Goal: Task Accomplishment & Management: Manage account settings

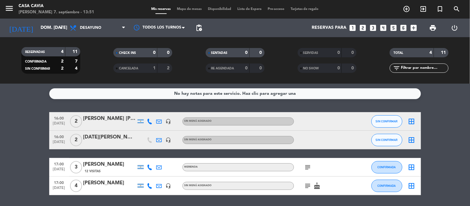
click at [85, 104] on div "No hay notas para este servicio. Haz clic para agregar una 16:00 [DATE] 2 [PERS…" at bounding box center [235, 145] width 470 height 122
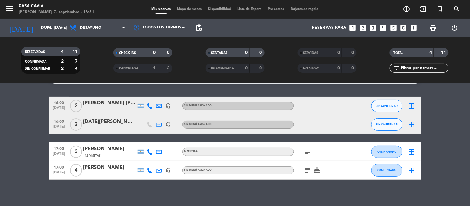
scroll to position [20, 0]
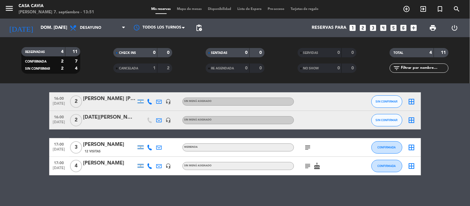
click at [102, 18] on div "menu Casa Cavia [PERSON_NAME] 7. septiembre - 13:51 Mis reservas Mapa de mesas …" at bounding box center [235, 9] width 470 height 19
click at [102, 24] on span "Desayuno" at bounding box center [98, 28] width 62 height 14
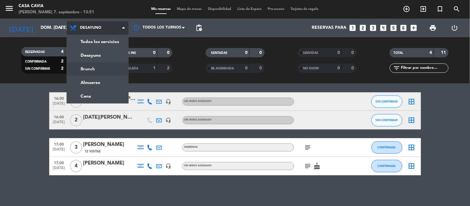
click at [98, 66] on div "menu Casa Cavia [PERSON_NAME] 7. septiembre - 13:51 Mis reservas Mapa de mesas …" at bounding box center [235, 42] width 470 height 84
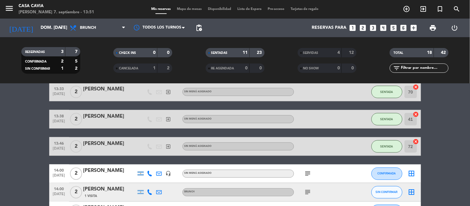
scroll to position [261, 0]
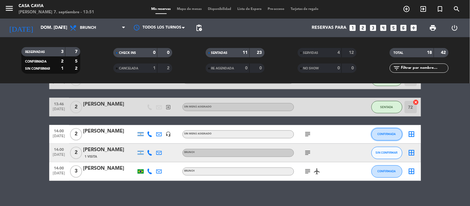
click at [375, 136] on button "CONFIRMADA" at bounding box center [386, 134] width 31 height 12
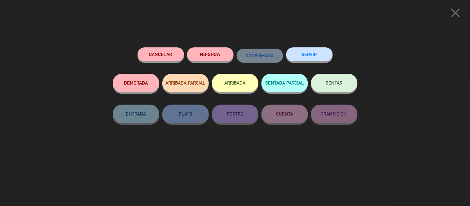
click at [348, 86] on button "SENTAR" at bounding box center [334, 83] width 46 height 19
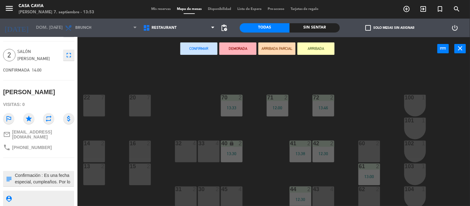
scroll to position [27, 0]
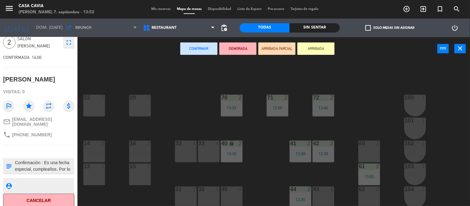
click at [363, 150] on div "60 2" at bounding box center [369, 152] width 22 height 22
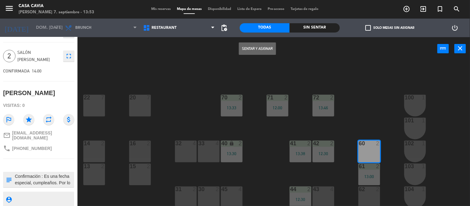
click at [259, 44] on button "Sentar y Asignar" at bounding box center [257, 48] width 37 height 12
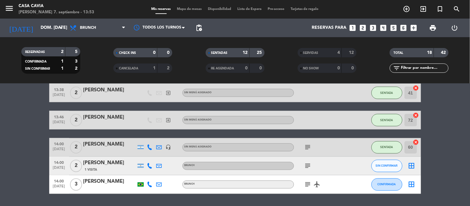
scroll to position [252, 0]
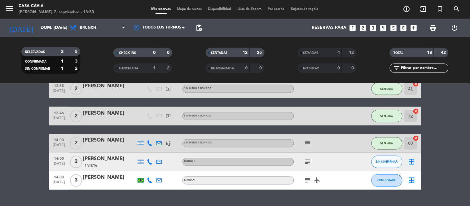
click at [311, 145] on icon "subject" at bounding box center [307, 143] width 7 height 7
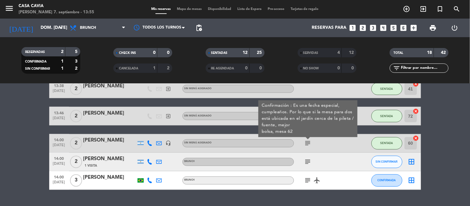
click at [314, 140] on div "subject Confirmación : Es una fecha especial, cumpleaños. Por lo que si la mesa…" at bounding box center [322, 143] width 56 height 18
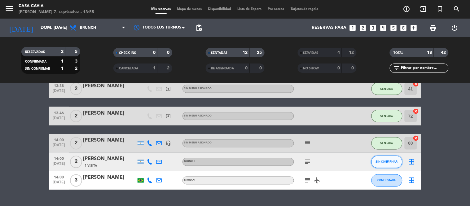
click at [380, 162] on span "SIN CONFIRMAR" at bounding box center [387, 161] width 22 height 3
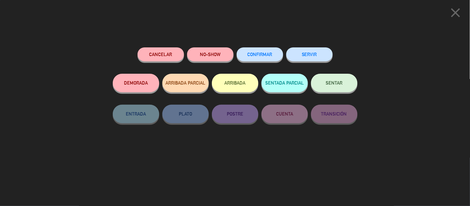
click at [325, 81] on button "SENTAR" at bounding box center [334, 83] width 46 height 19
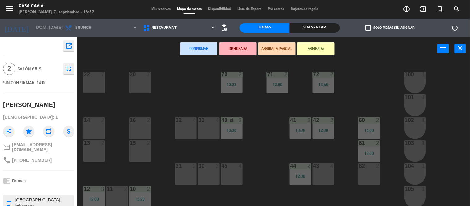
scroll to position [34, 0]
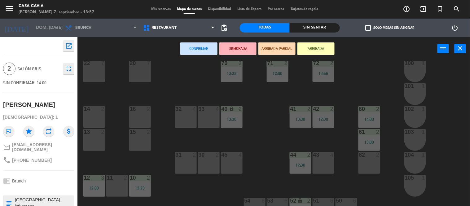
click at [237, 155] on div "4" at bounding box center [242, 155] width 10 height 6
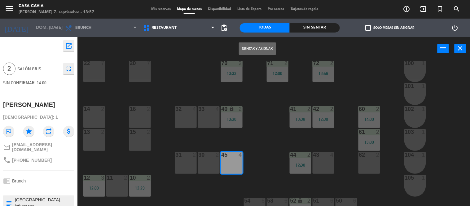
click at [249, 41] on div "Sentar y Asignar power_input close" at bounding box center [257, 49] width 360 height 24
click at [250, 47] on button "Sentar y Asignar" at bounding box center [257, 48] width 37 height 12
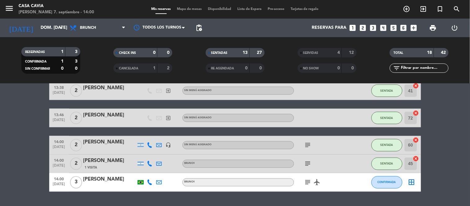
scroll to position [266, 0]
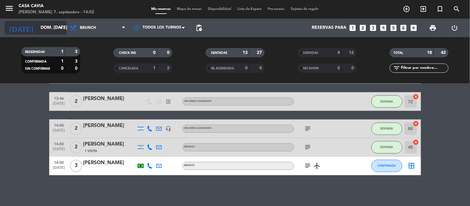
drag, startPoint x: 51, startPoint y: 35, endPoint x: 53, endPoint y: 29, distance: 6.2
click at [51, 33] on div "[DATE] dom. [DATE] arrow_drop_down" at bounding box center [36, 28] width 62 height 19
click at [53, 29] on input "dom. [DATE]" at bounding box center [66, 27] width 59 height 11
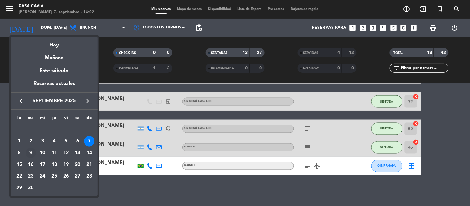
click at [30, 153] on div "9" at bounding box center [31, 153] width 11 height 11
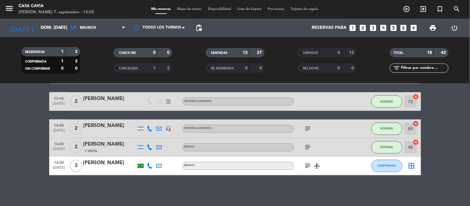
type input "[DATE] sep."
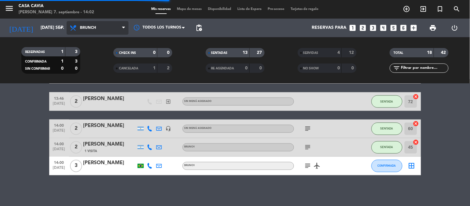
scroll to position [0, 0]
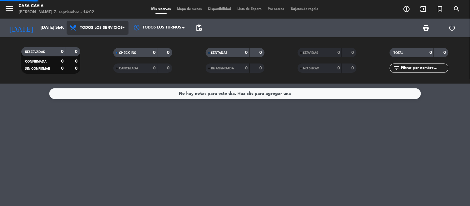
click at [111, 46] on div "menu Casa Cavia [PERSON_NAME] 7. septiembre - 14:02 Mis reservas Mapa de mesas …" at bounding box center [235, 42] width 470 height 84
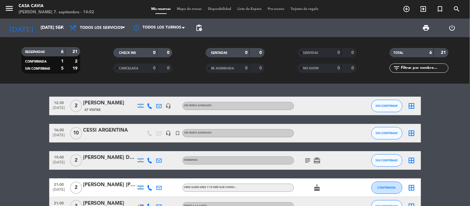
click at [122, 134] on div "CESSI ARGENTINA" at bounding box center [109, 130] width 53 height 8
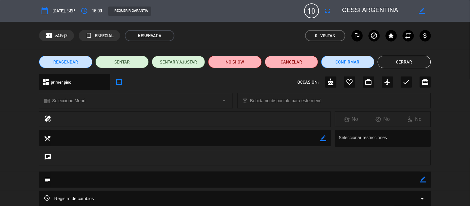
click at [422, 178] on icon "border_color" at bounding box center [423, 179] width 6 height 6
click at [397, 185] on textarea at bounding box center [234, 180] width 369 height 16
click at [401, 64] on button "Cerrar" at bounding box center [403, 62] width 53 height 12
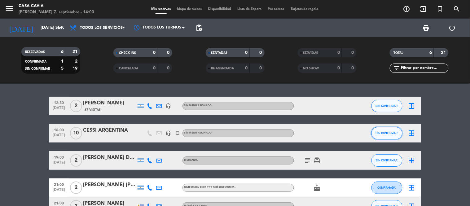
click at [382, 137] on button "SIN CONFIRMAR" at bounding box center [386, 133] width 31 height 12
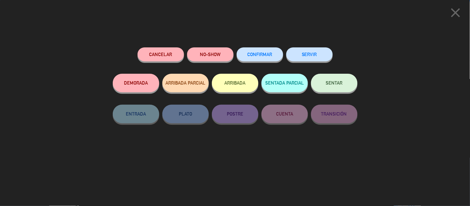
click at [156, 53] on button "Cancelar" at bounding box center [160, 54] width 46 height 14
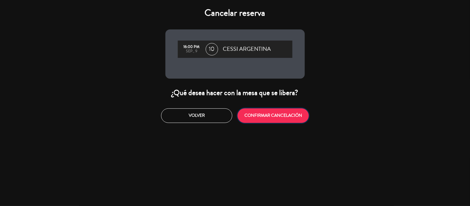
click at [305, 119] on button "CONFIRMAR CANCELACIÓN" at bounding box center [272, 115] width 71 height 15
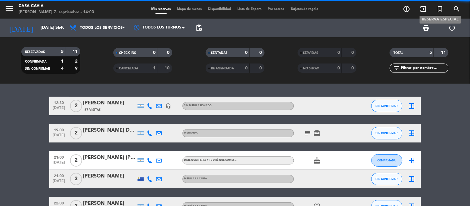
click at [438, 13] on span "turned_in_not" at bounding box center [440, 9] width 17 height 11
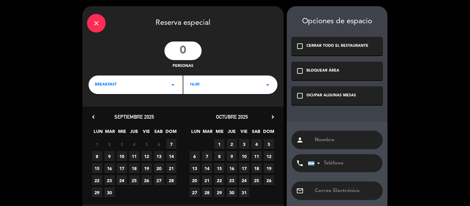
click at [192, 54] on input "number" at bounding box center [182, 50] width 37 height 19
type input "10"
click at [153, 85] on div "BREAKFAST arrow_drop_down" at bounding box center [136, 85] width 94 height 19
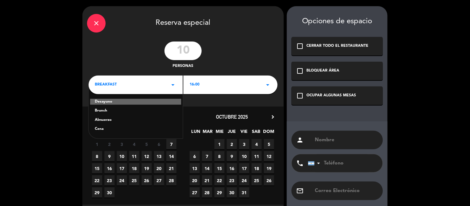
click at [128, 120] on div "Almuerzo" at bounding box center [136, 120] width 82 height 6
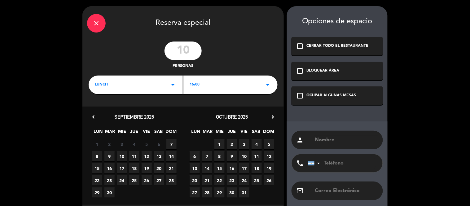
drag, startPoint x: 205, startPoint y: 97, endPoint x: 206, endPoint y: 92, distance: 5.0
click at [205, 96] on div "close Reserva especial 10 personas lunch arrow_drop_down 16:00 arrow_drop_down …" at bounding box center [182, 117] width 201 height 223
click at [207, 90] on div "10:00 arrow_drop_down" at bounding box center [230, 85] width 94 height 19
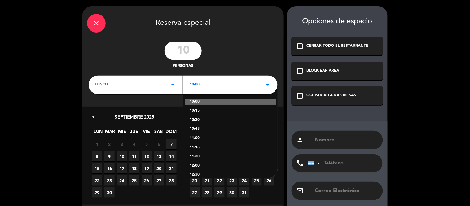
click at [203, 99] on div "10:00" at bounding box center [230, 102] width 91 height 6
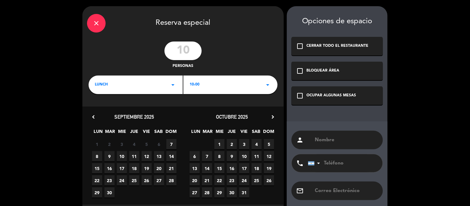
click at [111, 154] on span "9" at bounding box center [109, 156] width 10 height 10
click at [338, 71] on div "BLOQUEAR ÁREA" at bounding box center [323, 71] width 33 height 6
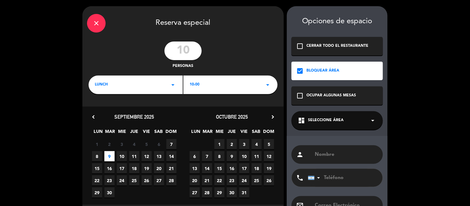
click at [332, 113] on div "dashboard Seleccione Área arrow_drop_down" at bounding box center [336, 120] width 91 height 19
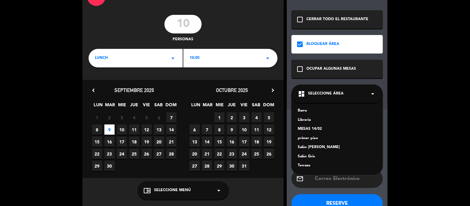
scroll to position [34, 0]
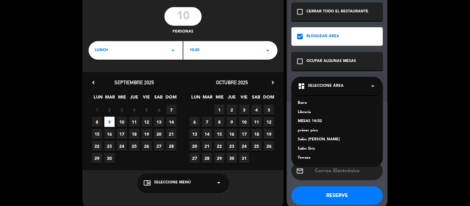
click at [311, 131] on div "primer piso" at bounding box center [337, 131] width 79 height 6
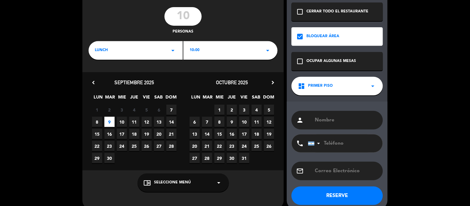
click at [331, 121] on input "text" at bounding box center [346, 120] width 64 height 9
click at [344, 121] on input "text" at bounding box center [346, 120] width 64 height 9
type input "CESSI"
click at [357, 197] on button "RESERVE" at bounding box center [336, 195] width 91 height 19
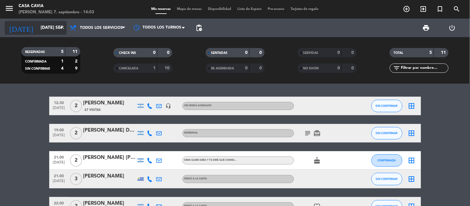
click at [39, 32] on input "[DATE] sep." at bounding box center [66, 27] width 59 height 11
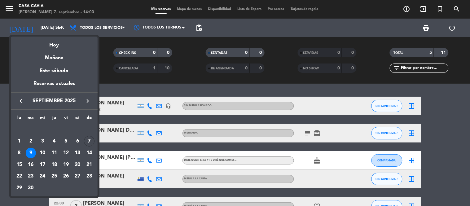
click at [137, 94] on div at bounding box center [235, 103] width 470 height 206
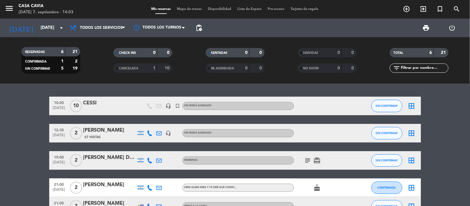
click at [90, 104] on div "CESSI" at bounding box center [109, 103] width 53 height 8
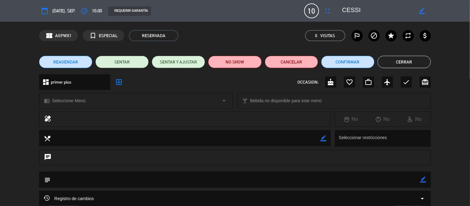
click at [423, 180] on icon "border_color" at bounding box center [423, 179] width 6 height 6
click at [406, 180] on textarea at bounding box center [234, 180] width 369 height 16
type textarea "e"
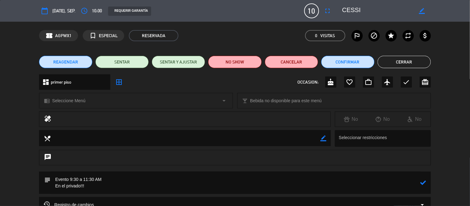
type textarea "Evento 9:30 a 11:30 AM En el privado!!!"
click at [392, 34] on icon "star" at bounding box center [390, 35] width 7 height 7
click at [425, 183] on icon at bounding box center [423, 183] width 6 height 6
click at [407, 60] on button "Cerrar" at bounding box center [403, 62] width 53 height 12
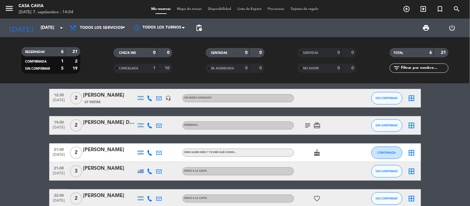
scroll to position [68, 0]
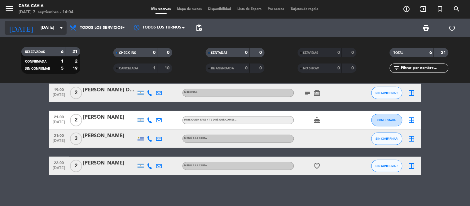
click at [55, 23] on input "[DATE] sep." at bounding box center [66, 27] width 59 height 11
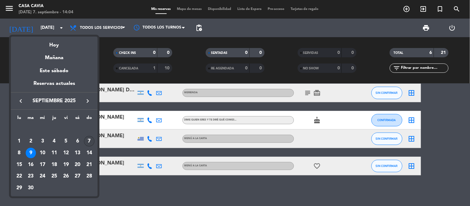
click at [88, 138] on div "7" at bounding box center [89, 141] width 11 height 11
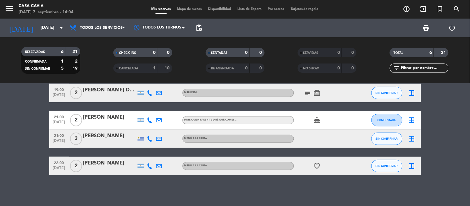
type input "dom. [DATE]"
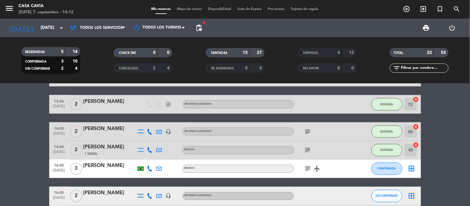
scroll to position [239, 0]
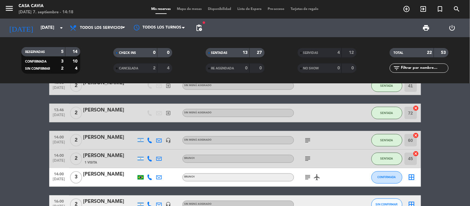
click at [308, 176] on icon "subject" at bounding box center [307, 177] width 7 height 7
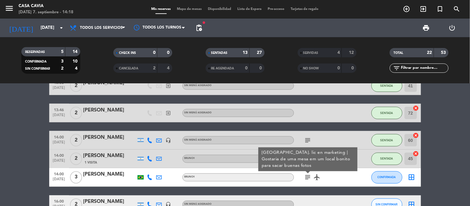
click at [308, 176] on icon "subject" at bounding box center [307, 177] width 7 height 7
